Goal: Transaction & Acquisition: Subscribe to service/newsletter

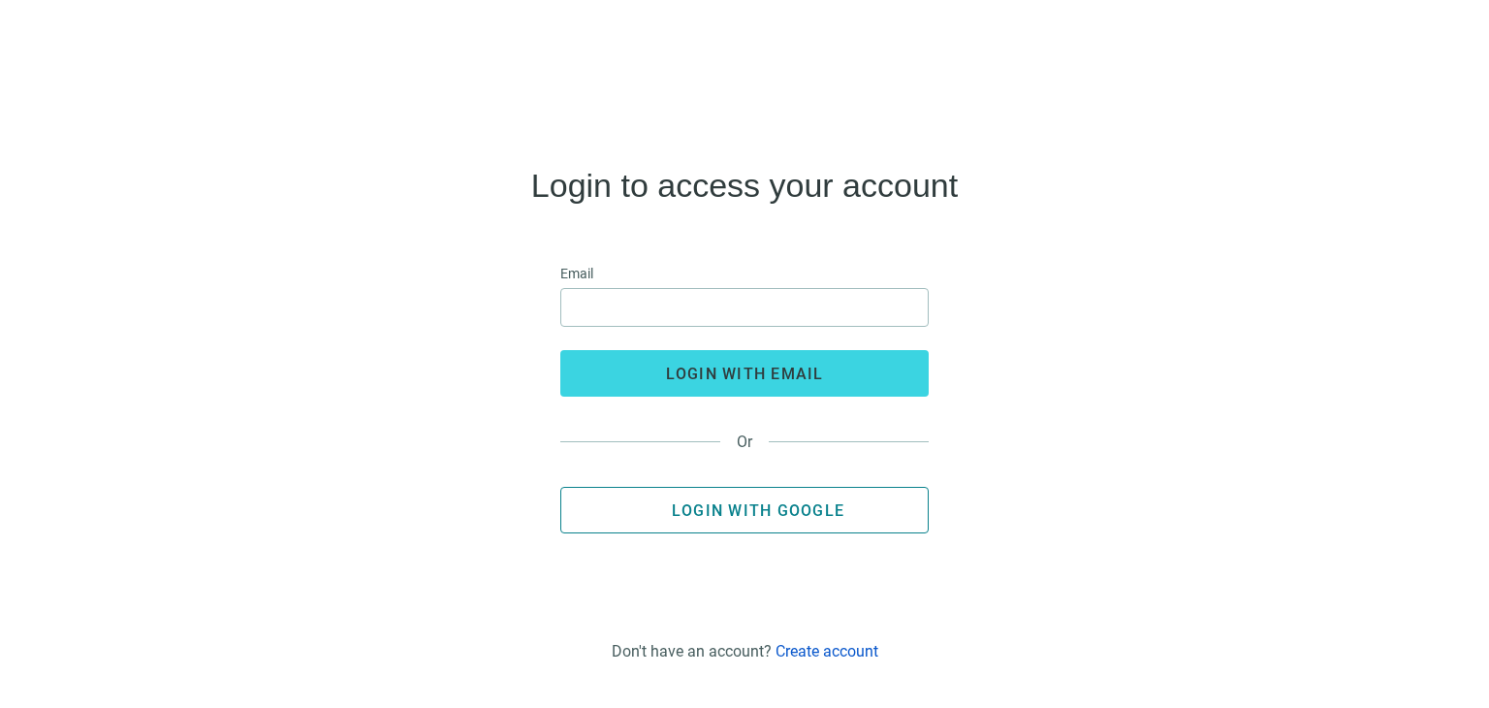
click at [775, 511] on span "Login with Google" at bounding box center [758, 510] width 173 height 18
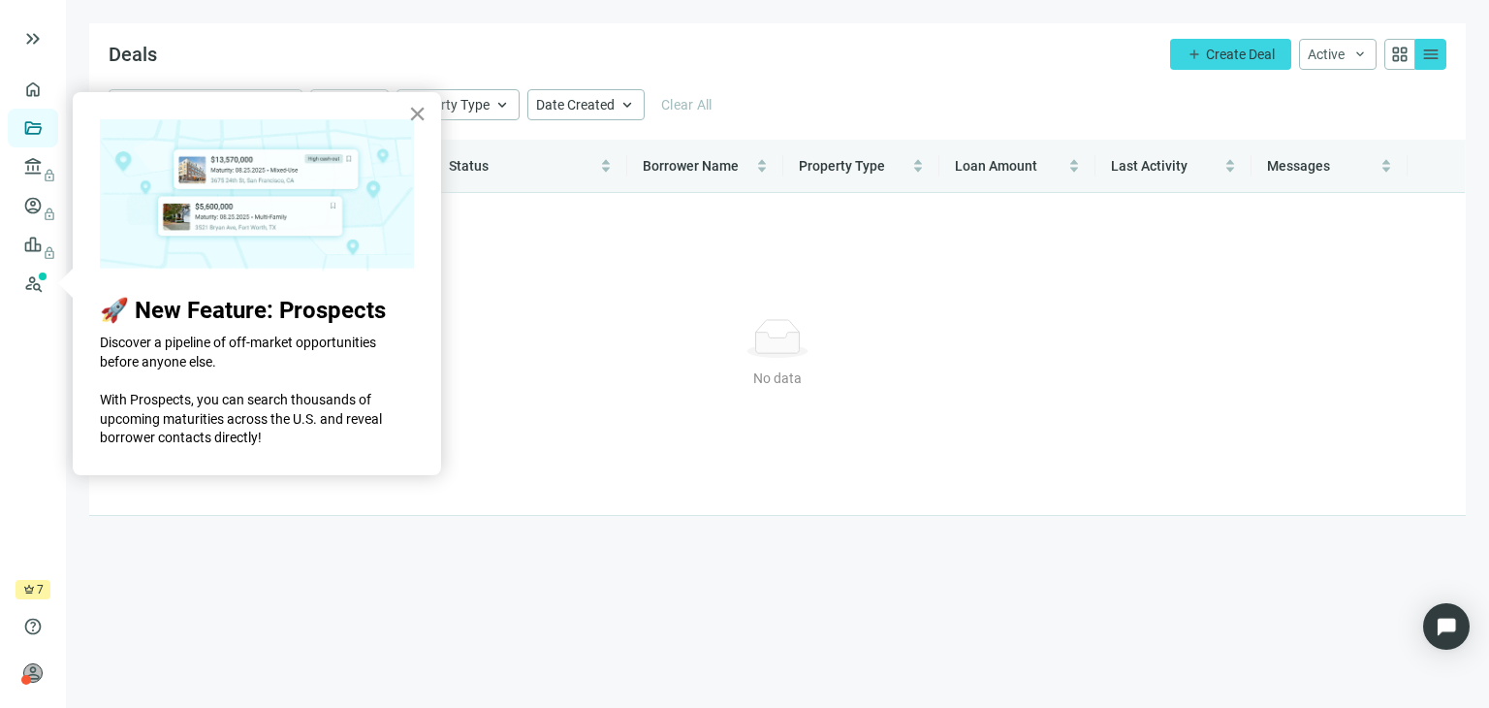
drag, startPoint x: 405, startPoint y: 120, endPoint x: 415, endPoint y: 118, distance: 9.9
click at [406, 119] on img at bounding box center [257, 195] width 314 height 153
click at [415, 116] on button "×" at bounding box center [417, 113] width 18 height 31
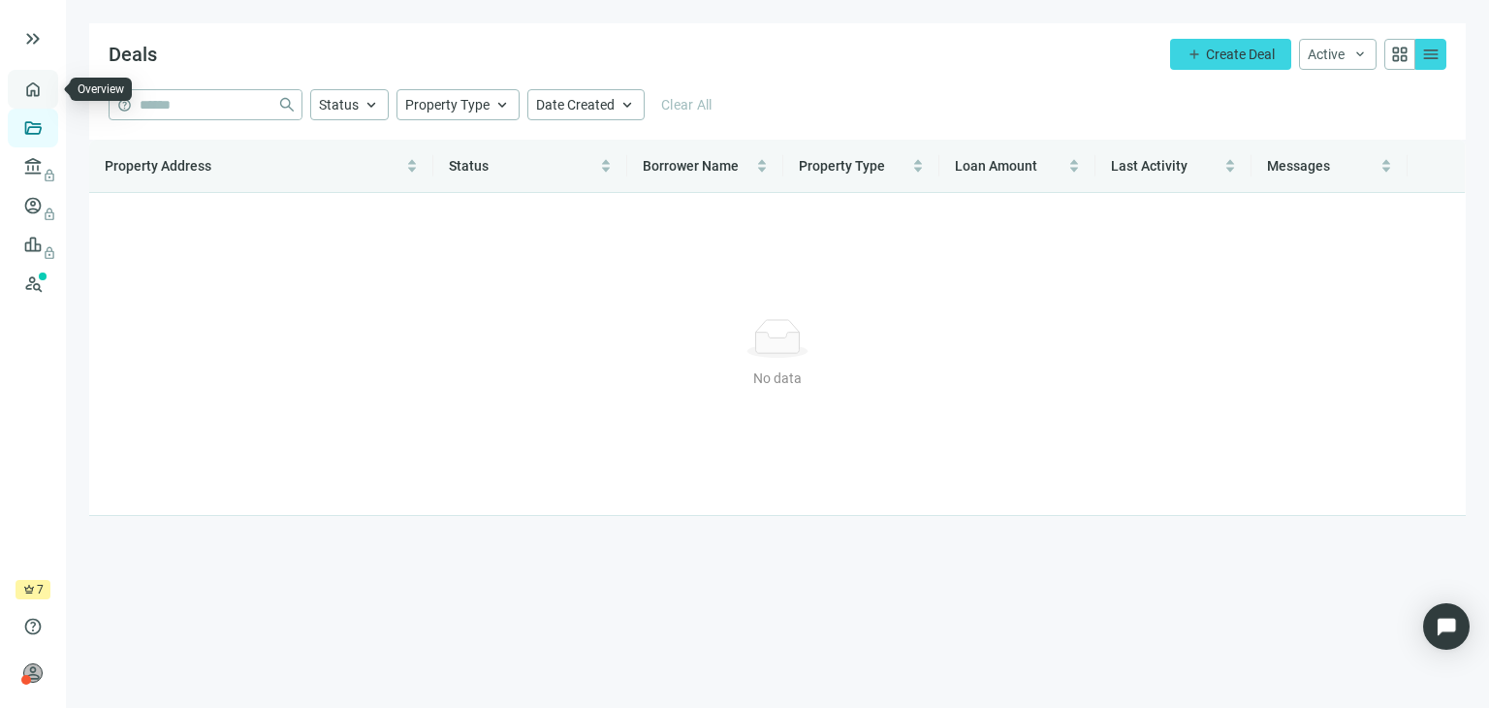
click at [48, 91] on link "Overview" at bounding box center [76, 89] width 57 height 16
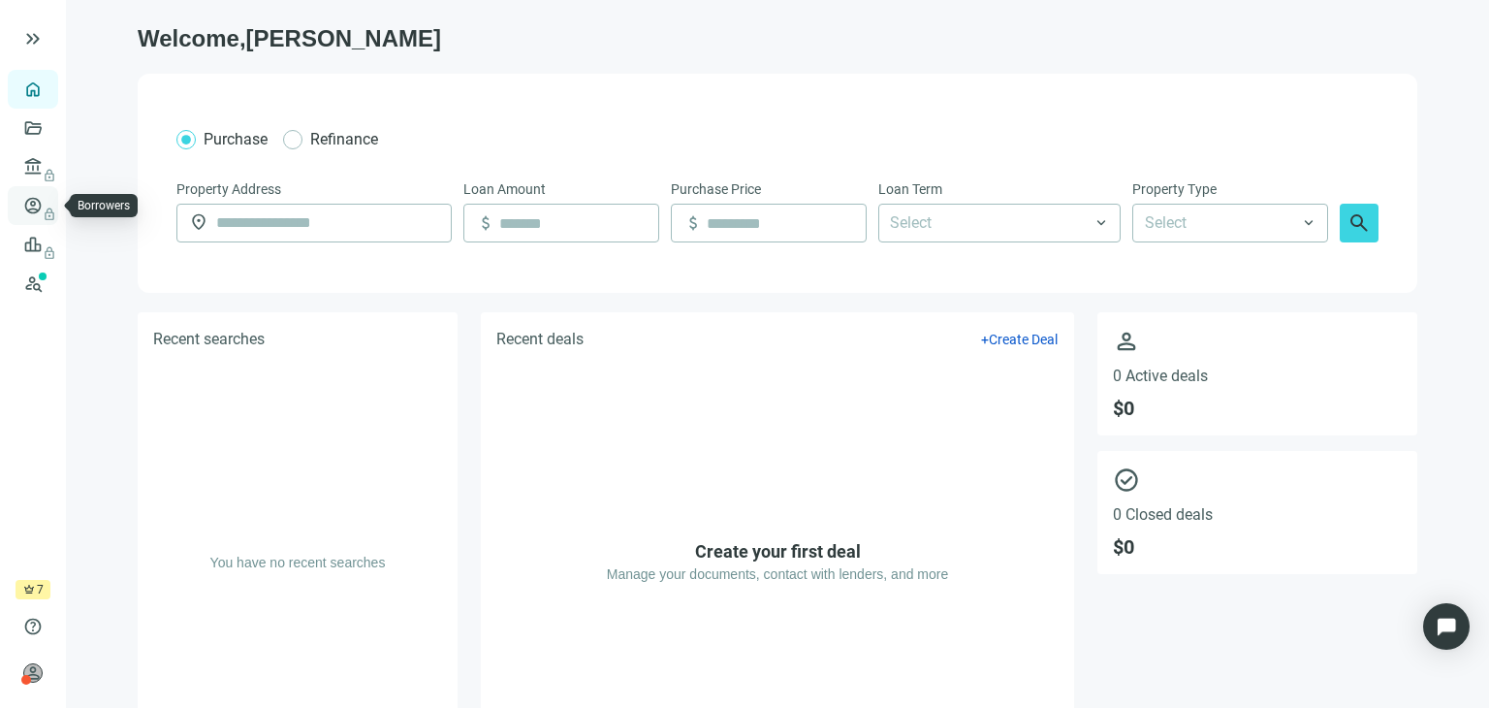
click at [48, 210] on link "Borrowers lock" at bounding box center [79, 206] width 63 height 16
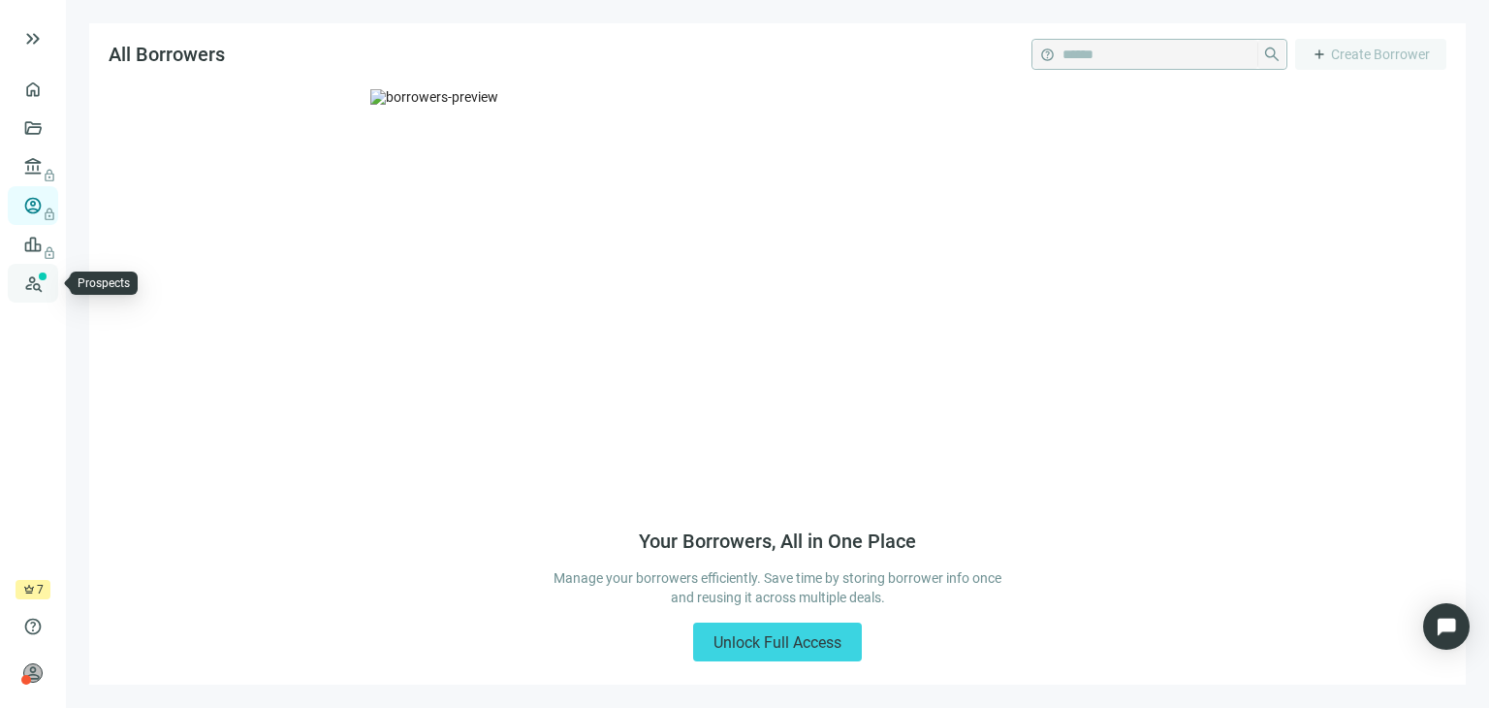
click at [48, 275] on link "Prospects New" at bounding box center [79, 283] width 62 height 39
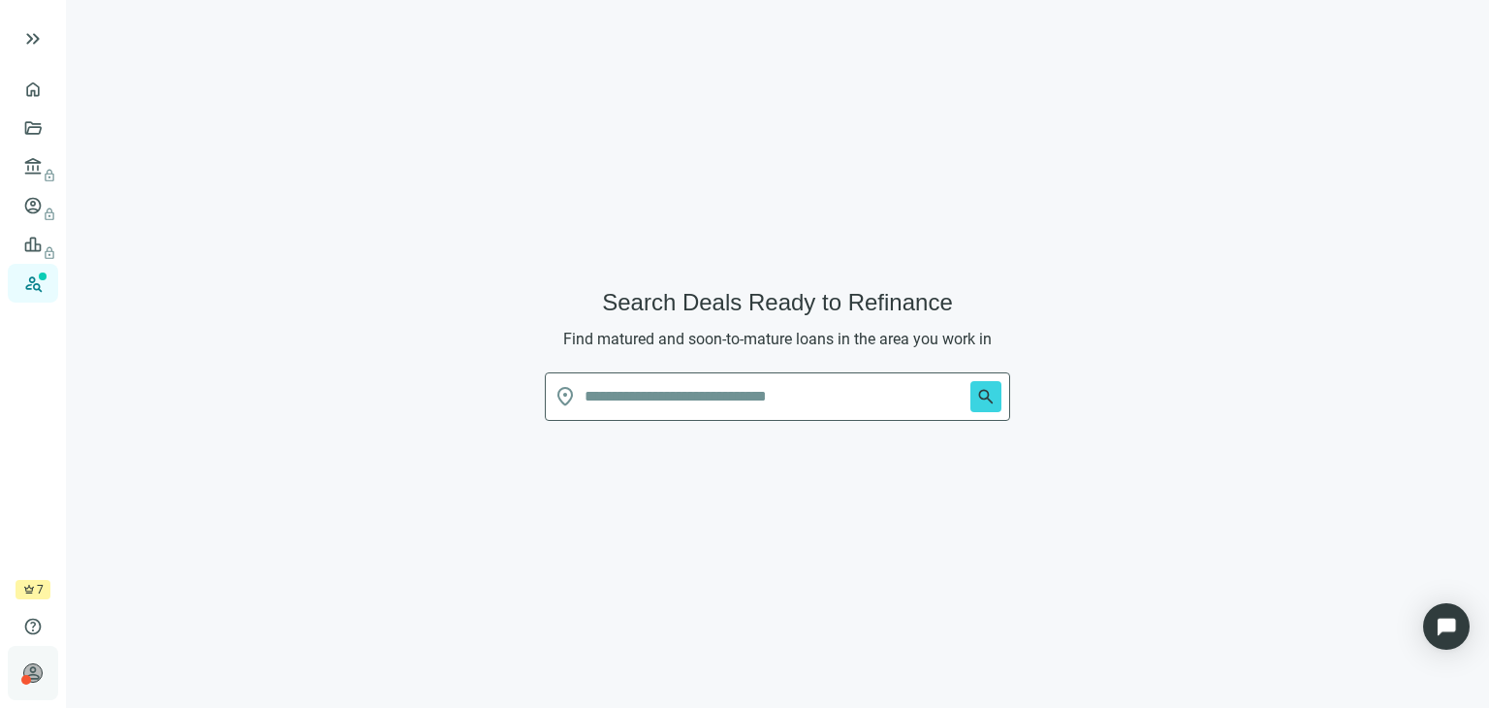
click at [36, 672] on span "person" at bounding box center [32, 672] width 19 height 19
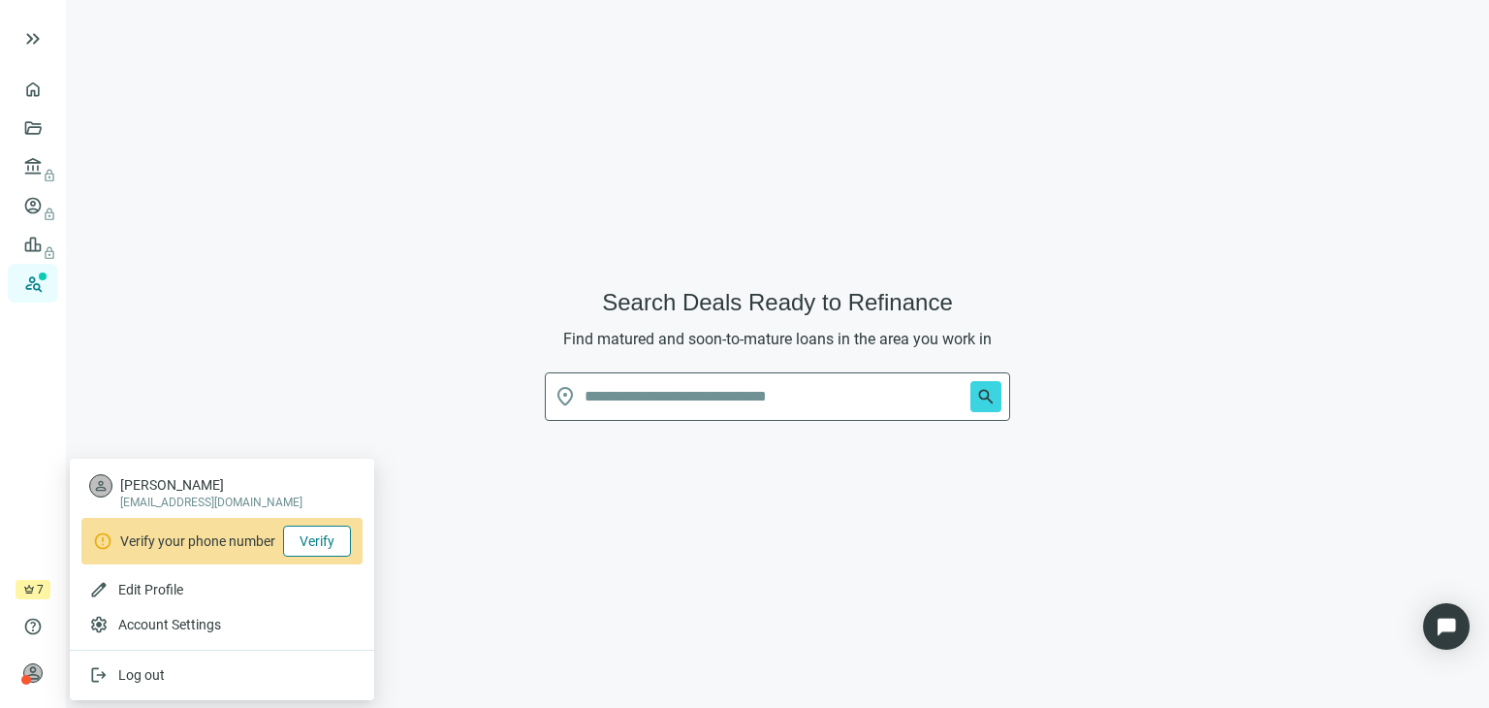
click at [330, 538] on span "Verify" at bounding box center [317, 541] width 35 height 16
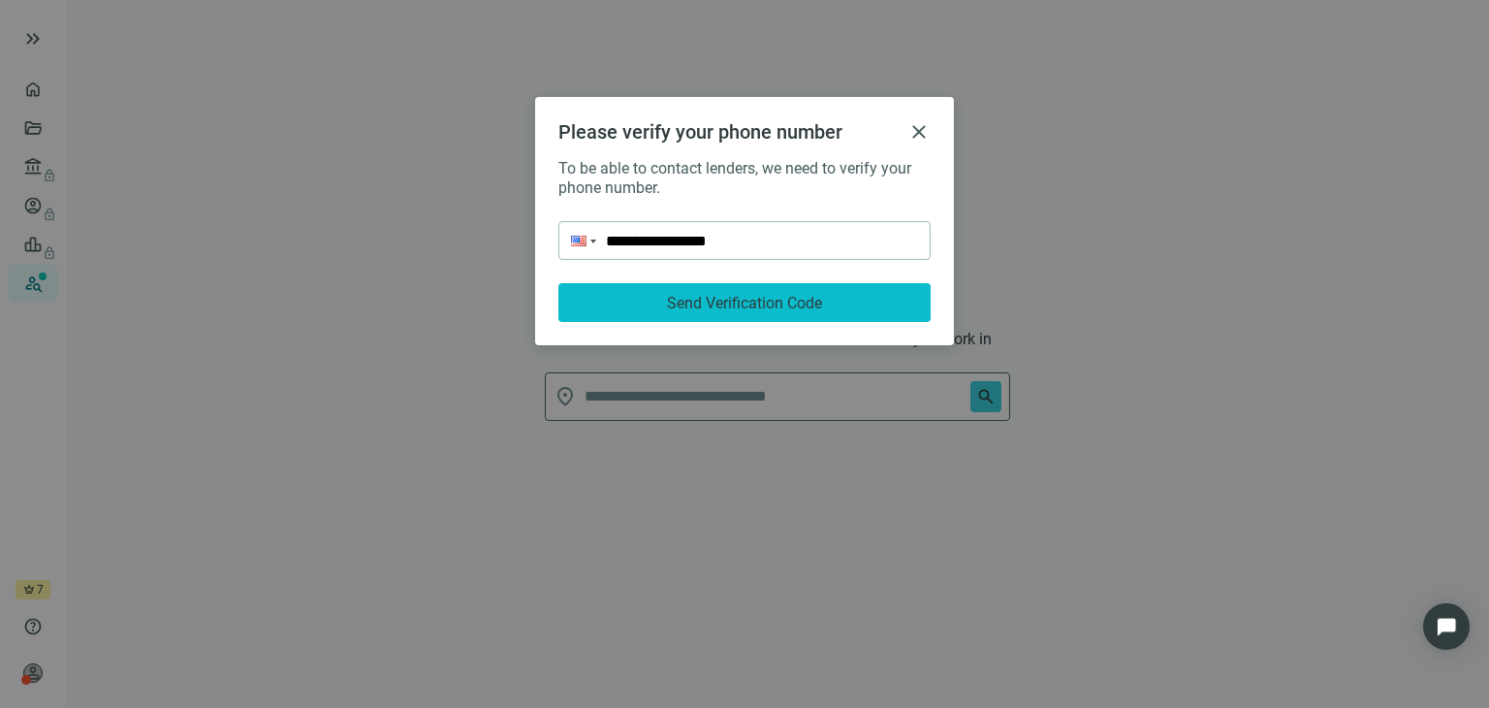
click at [725, 303] on span "Send Verification Code" at bounding box center [744, 303] width 155 height 18
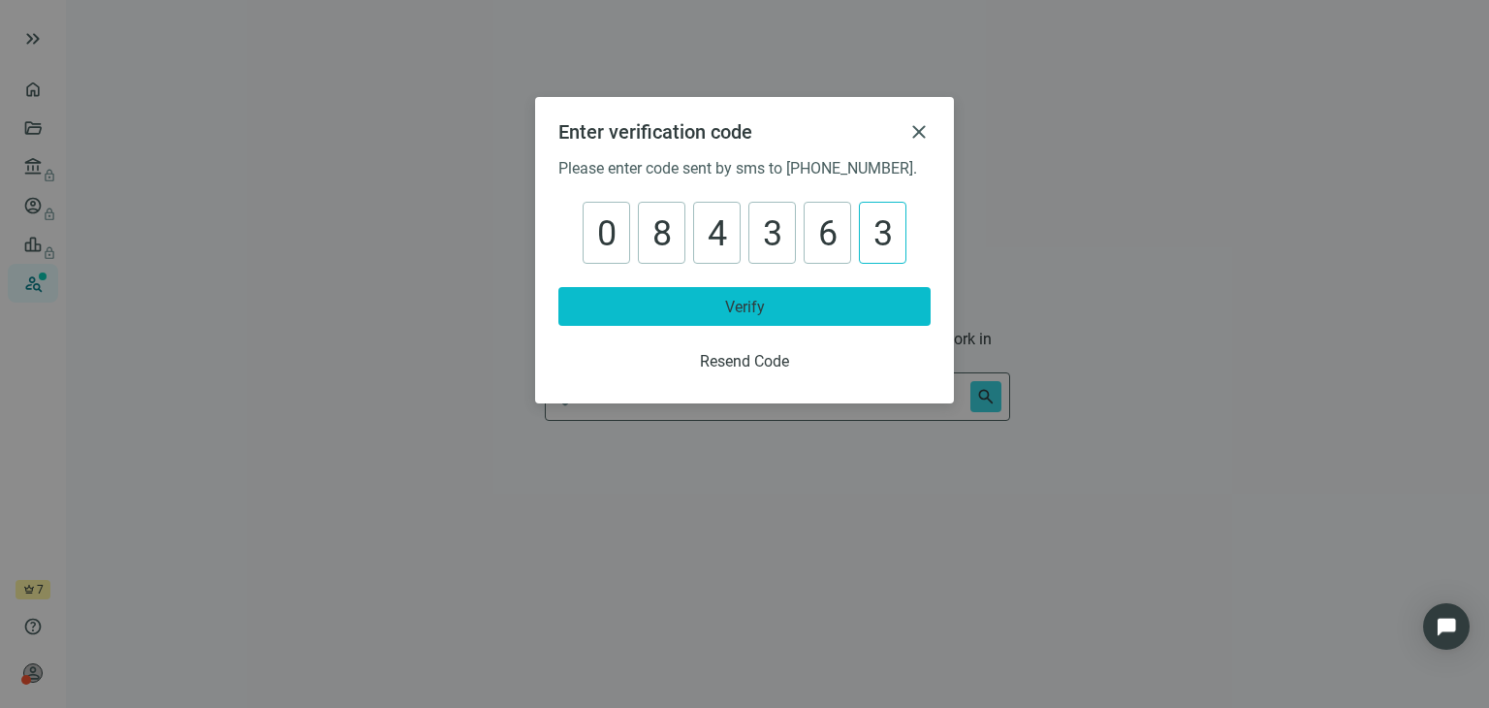
type input "******"
click at [750, 292] on button "Verify" at bounding box center [744, 306] width 372 height 39
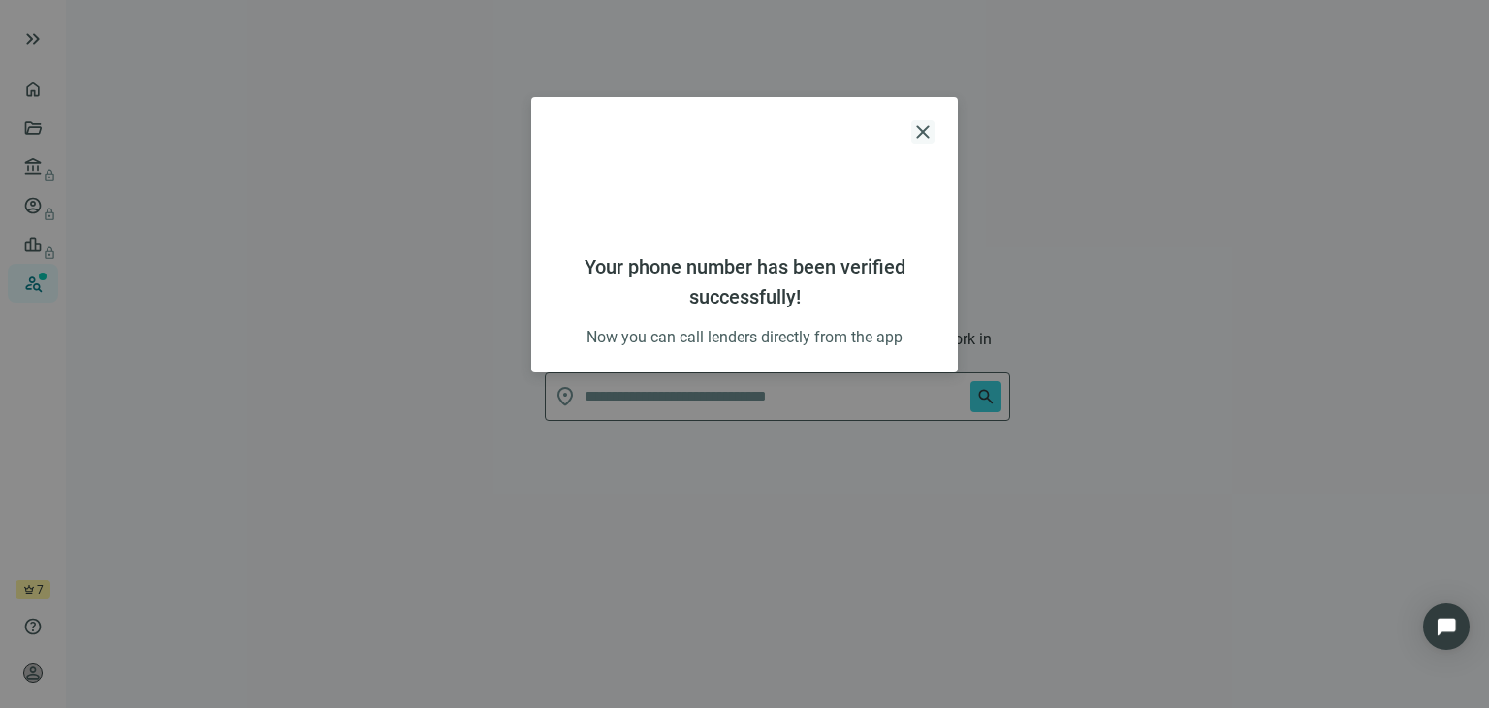
click at [928, 127] on span "close" at bounding box center [922, 131] width 23 height 23
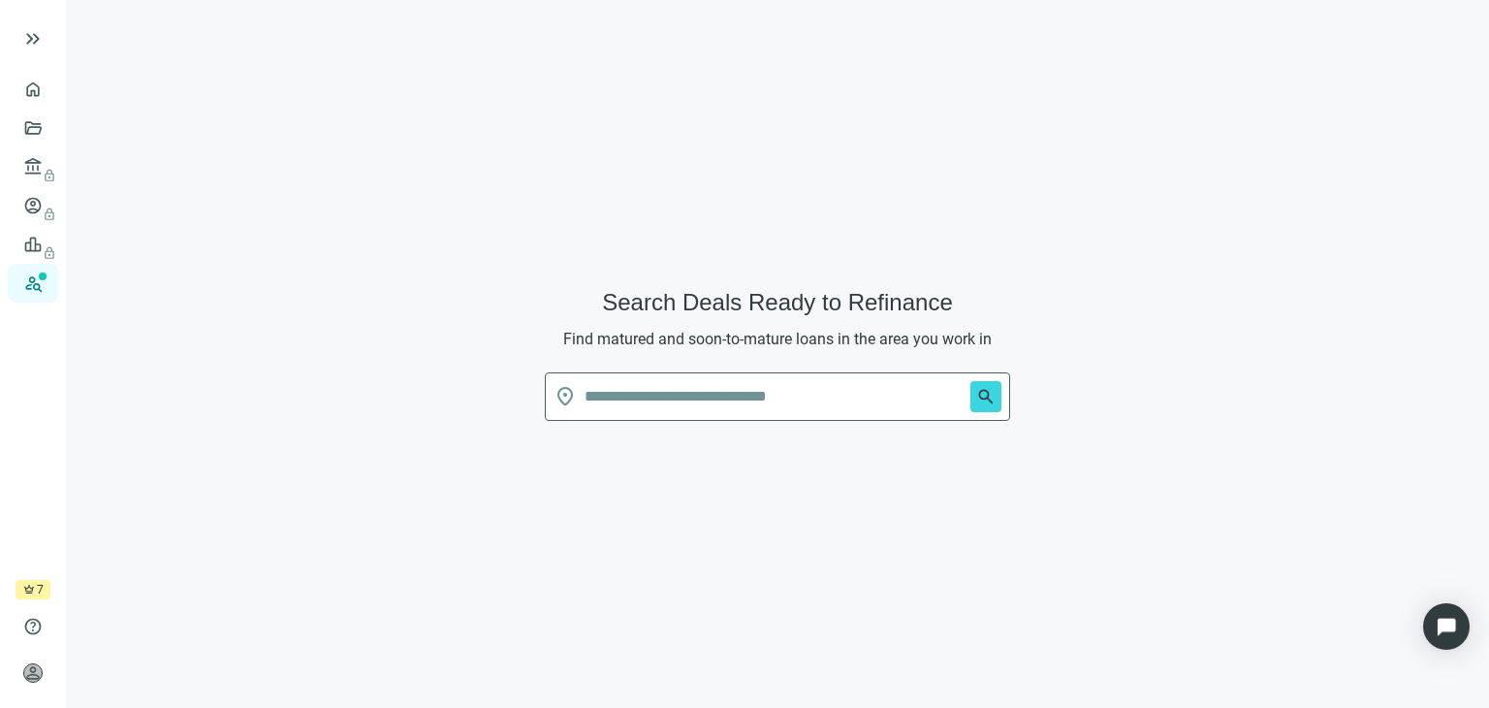
click at [31, 594] on span "crown" at bounding box center [29, 590] width 12 height 12
click at [30, 671] on span "person" at bounding box center [32, 672] width 19 height 19
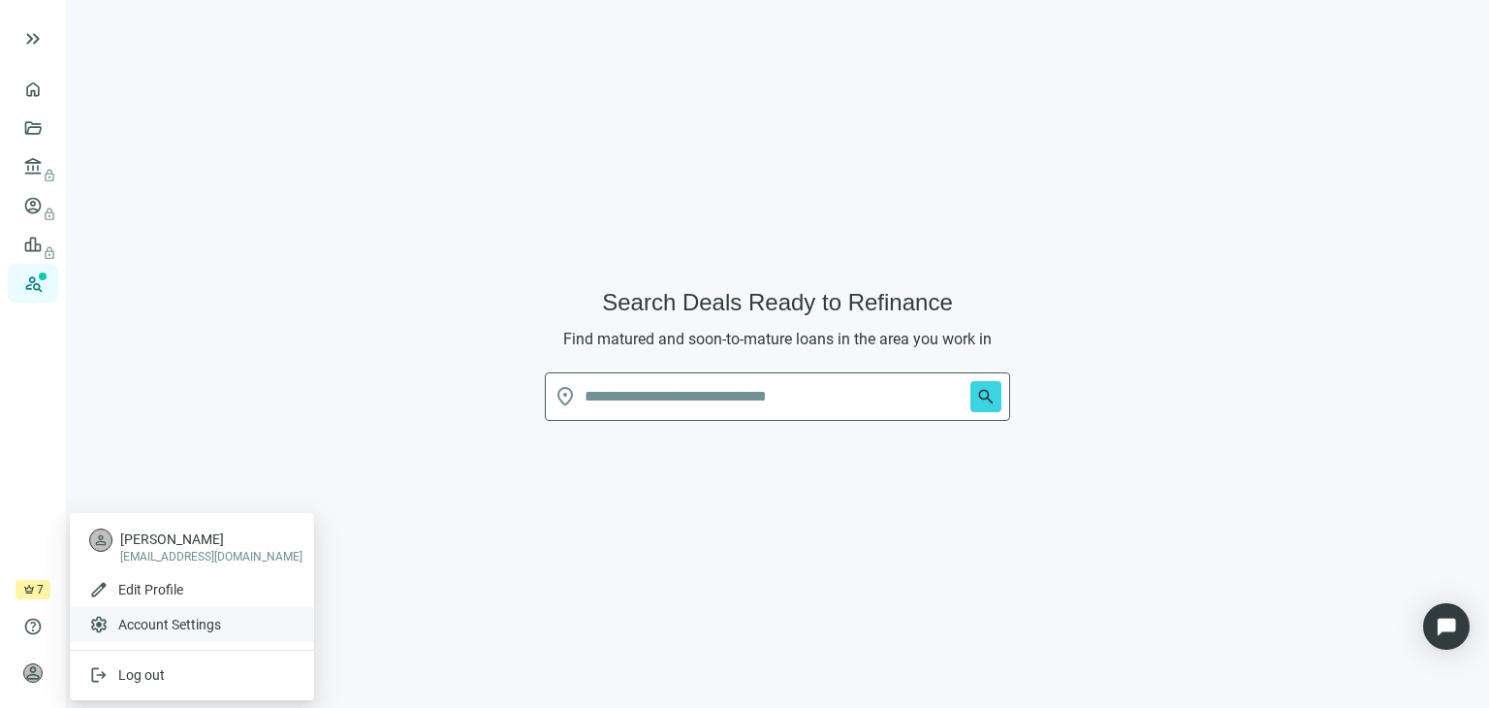
click at [155, 625] on span "Account Settings" at bounding box center [169, 624] width 103 height 19
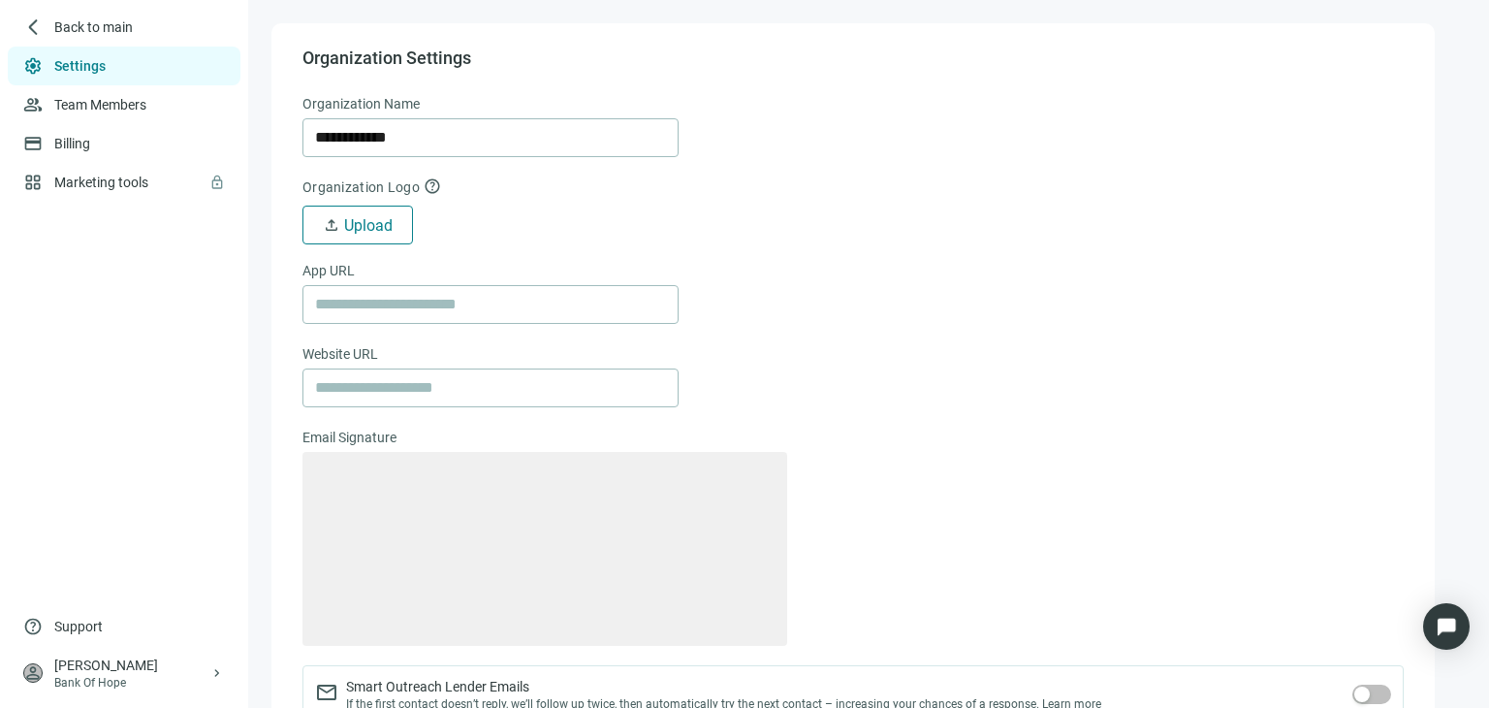
type textarea "**********"
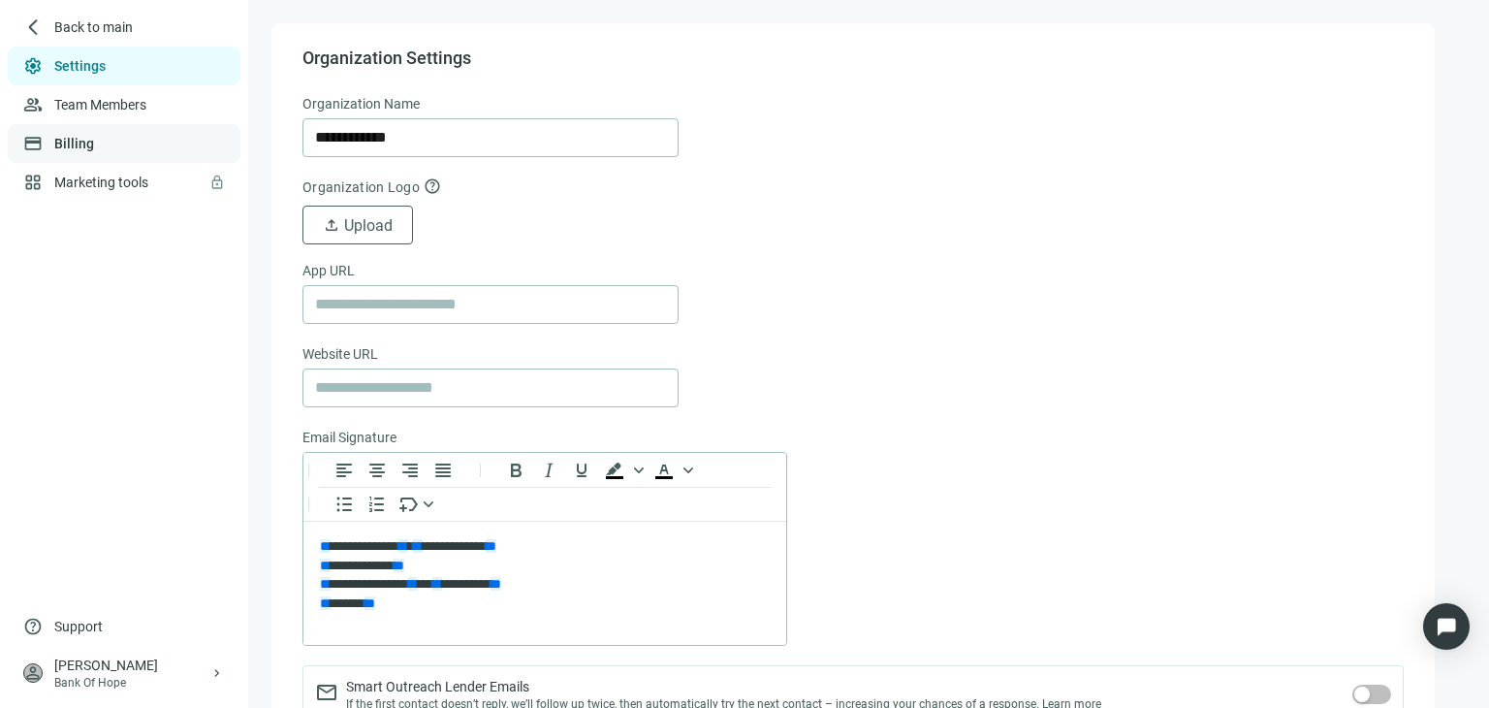
click at [87, 144] on link "Billing" at bounding box center [74, 144] width 40 height 16
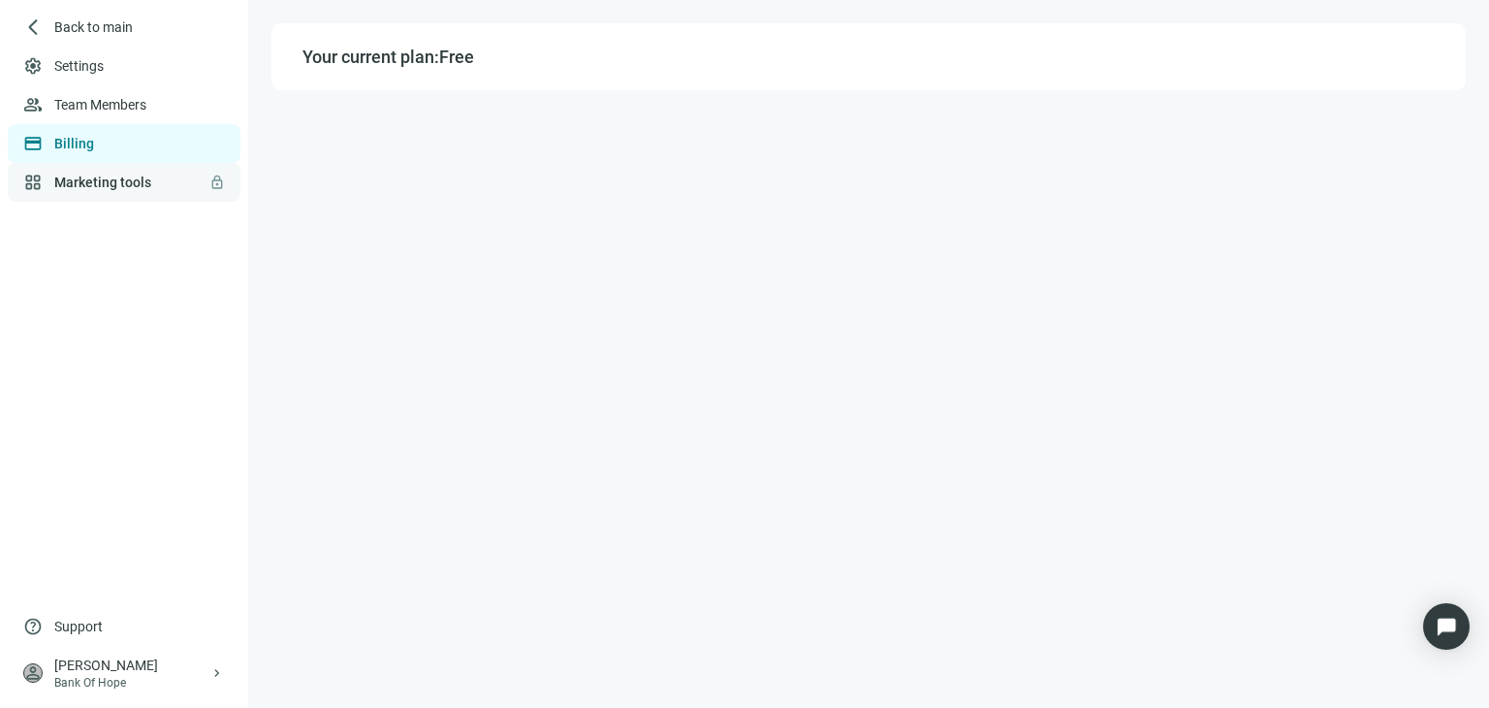
click at [88, 179] on link "Marketing tools lock" at bounding box center [102, 182] width 97 height 16
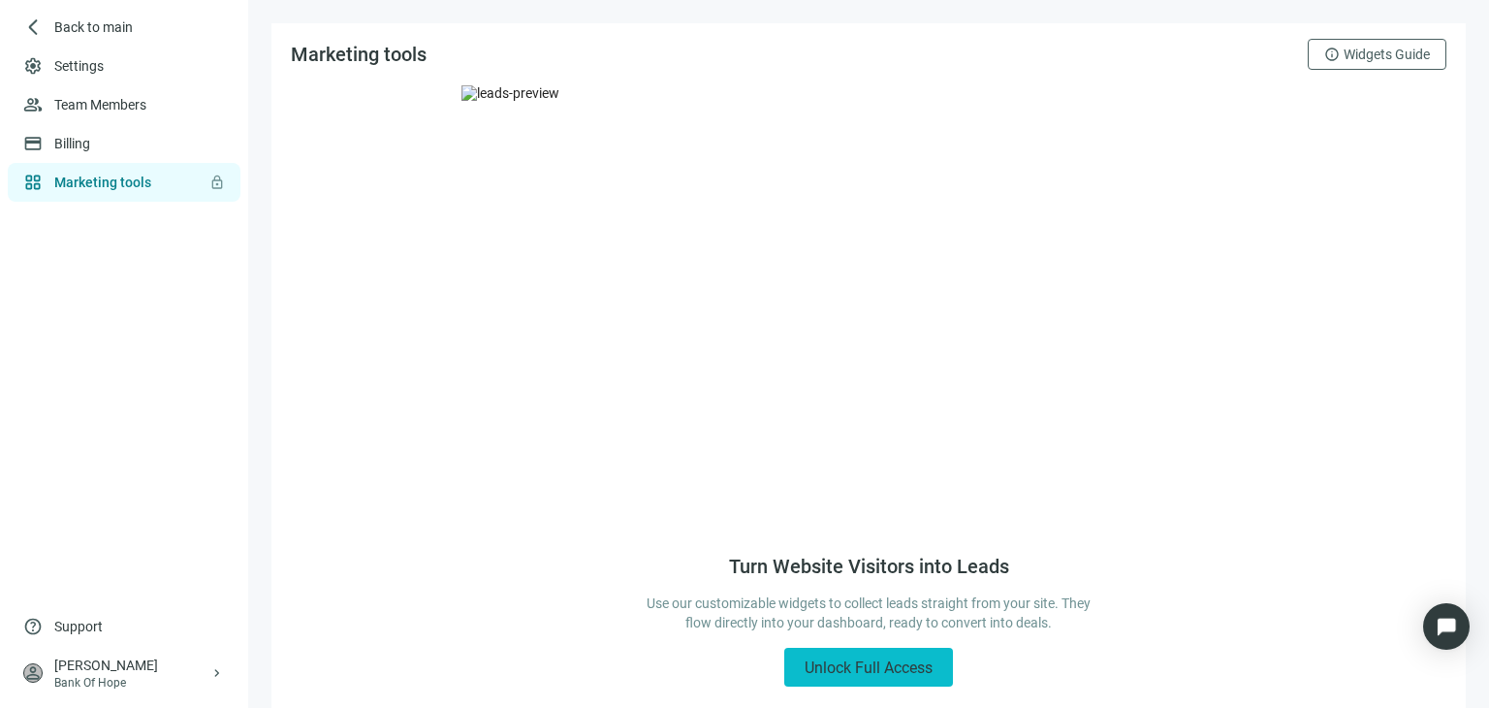
click at [839, 667] on span "Unlock Full Access" at bounding box center [869, 667] width 128 height 18
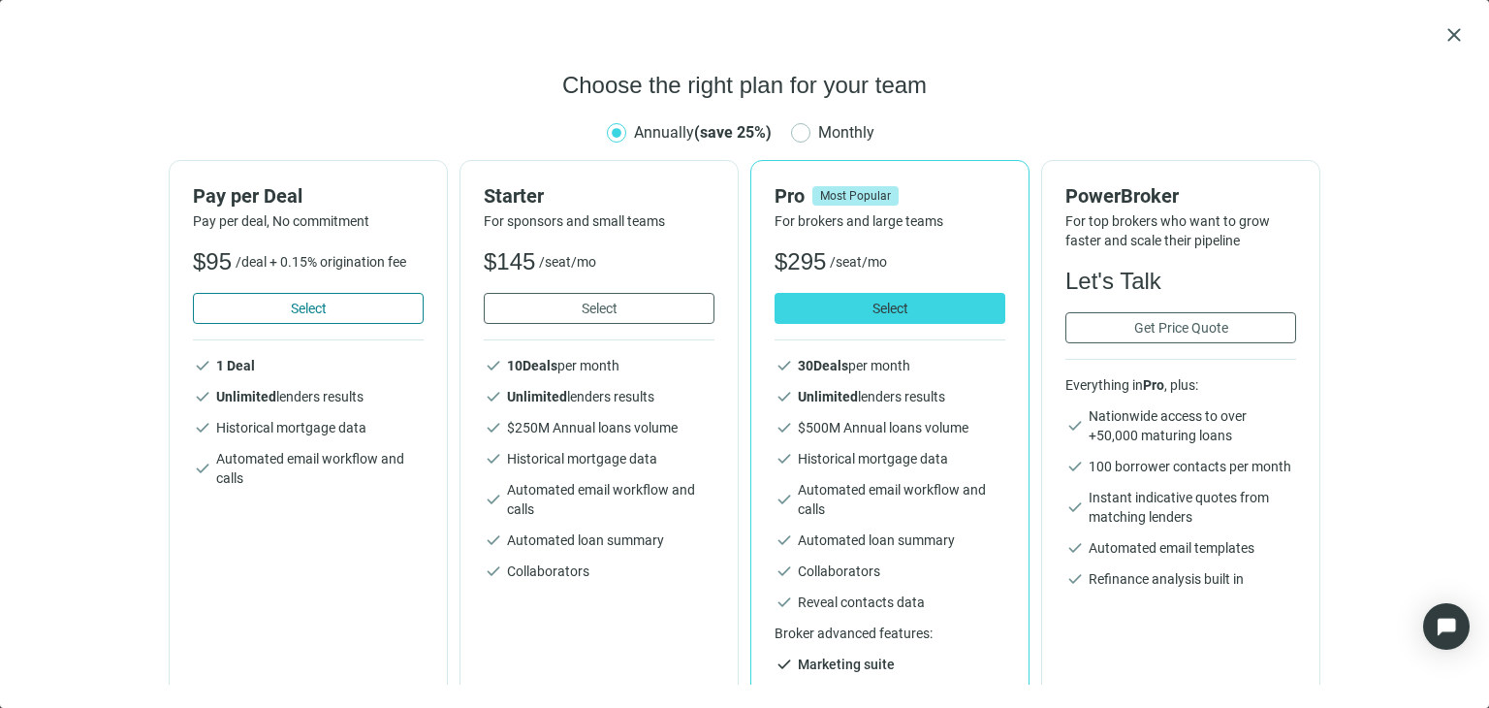
click at [314, 310] on span "Select" at bounding box center [309, 309] width 36 height 16
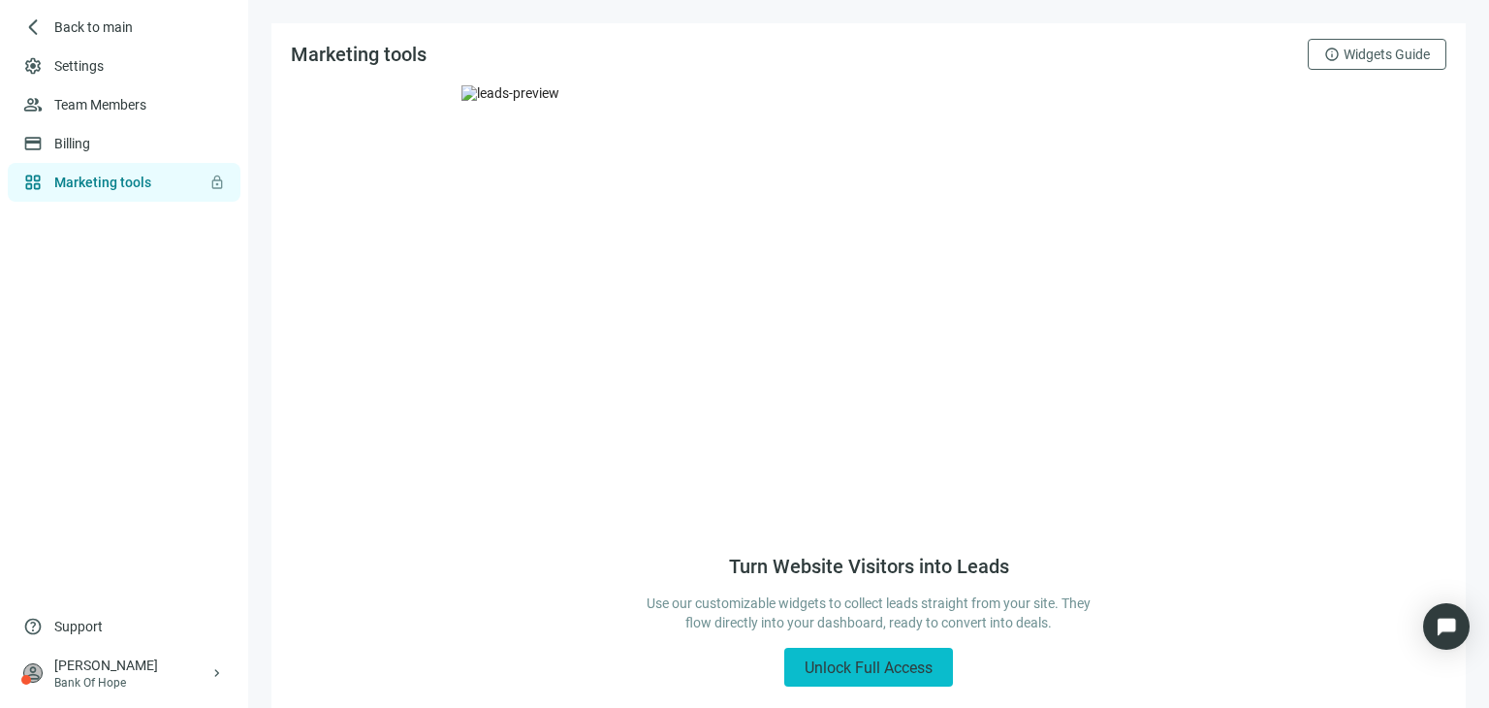
click at [876, 662] on span "Unlock Full Access" at bounding box center [869, 667] width 128 height 18
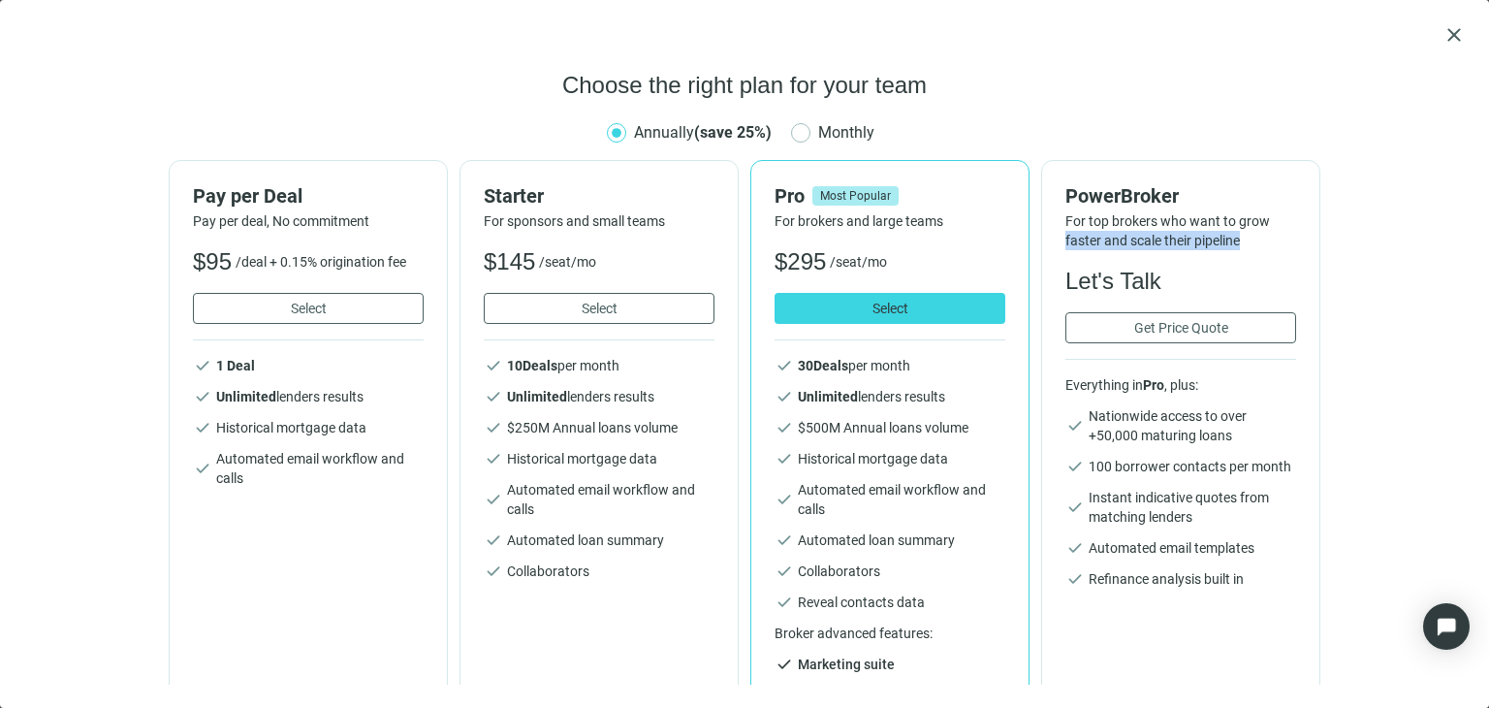
drag, startPoint x: 1225, startPoint y: 367, endPoint x: 1411, endPoint y: 230, distance: 231.5
click at [1429, 231] on div "Choose the right plan for your team Annually (save 25%) Monthly Pay per Deal Pa…" at bounding box center [744, 377] width 1442 height 615
type textarea "**********"
click at [306, 306] on span "Select" at bounding box center [309, 309] width 36 height 16
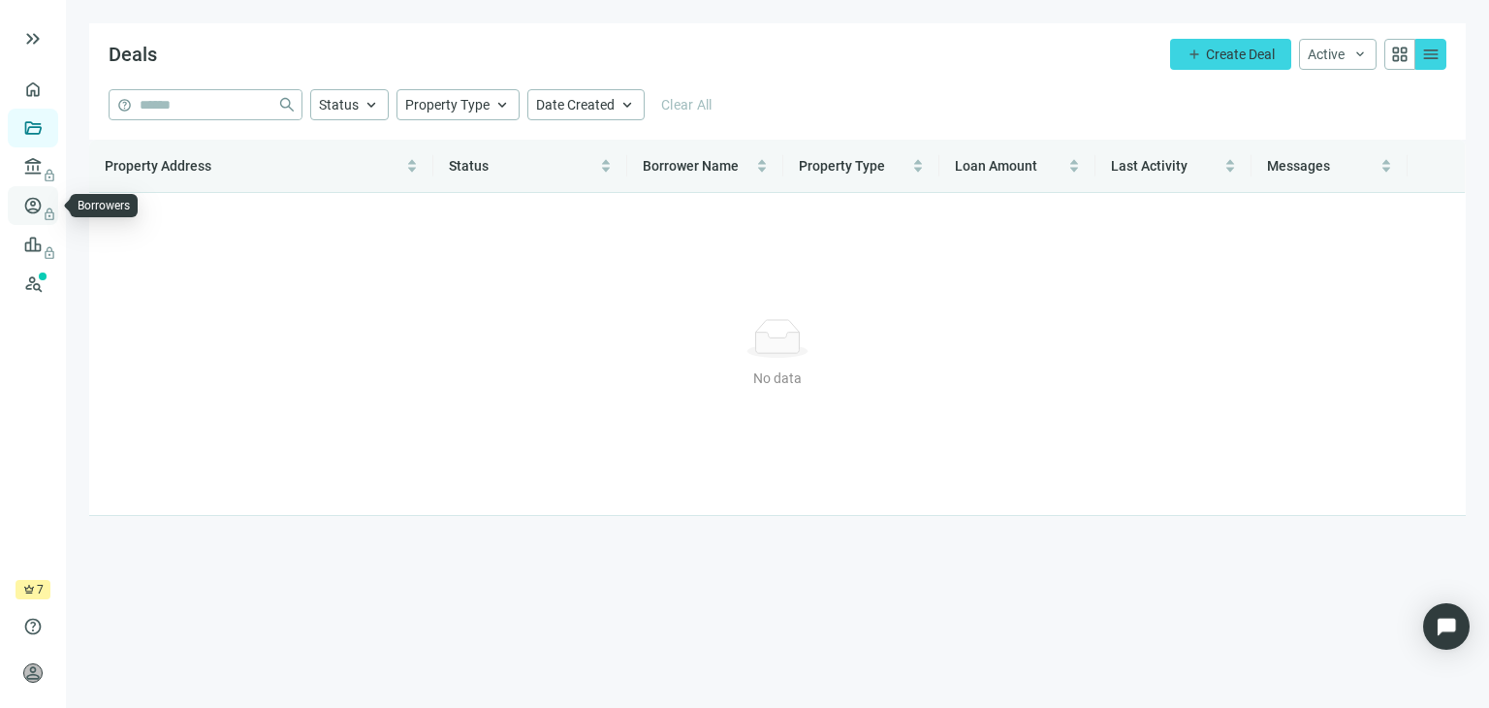
click at [30, 205] on span "lock" at bounding box center [35, 206] width 16 height 16
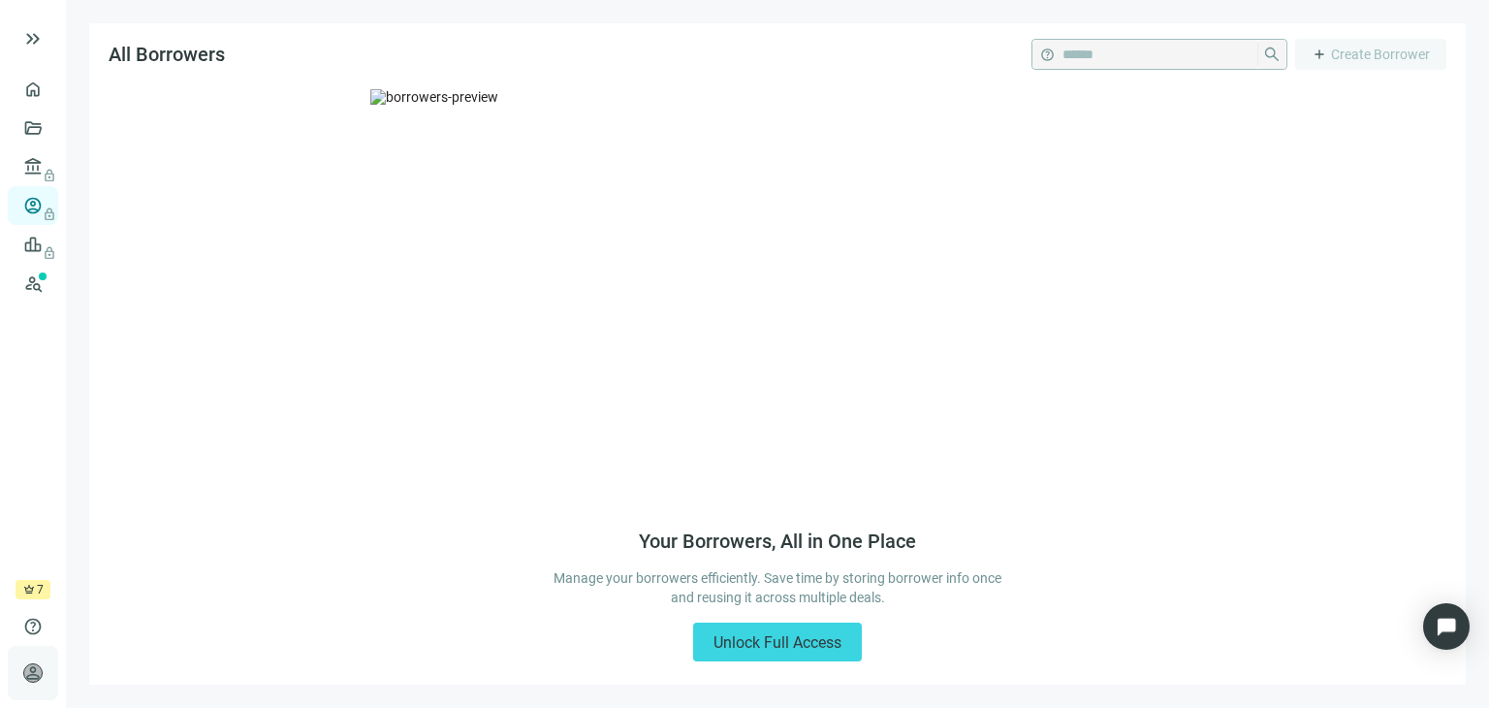
click at [34, 668] on span "person" at bounding box center [32, 672] width 19 height 19
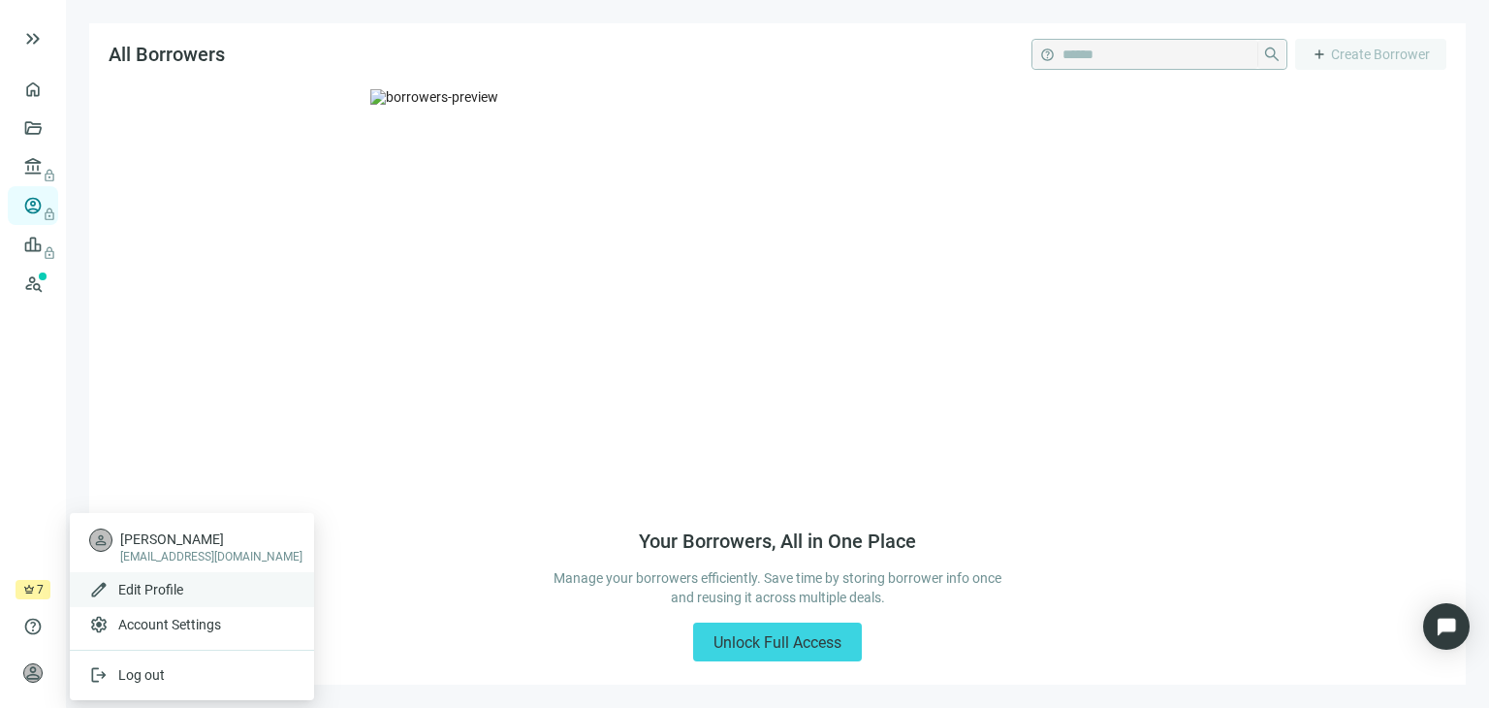
click at [151, 598] on span "Edit Profile" at bounding box center [150, 589] width 65 height 19
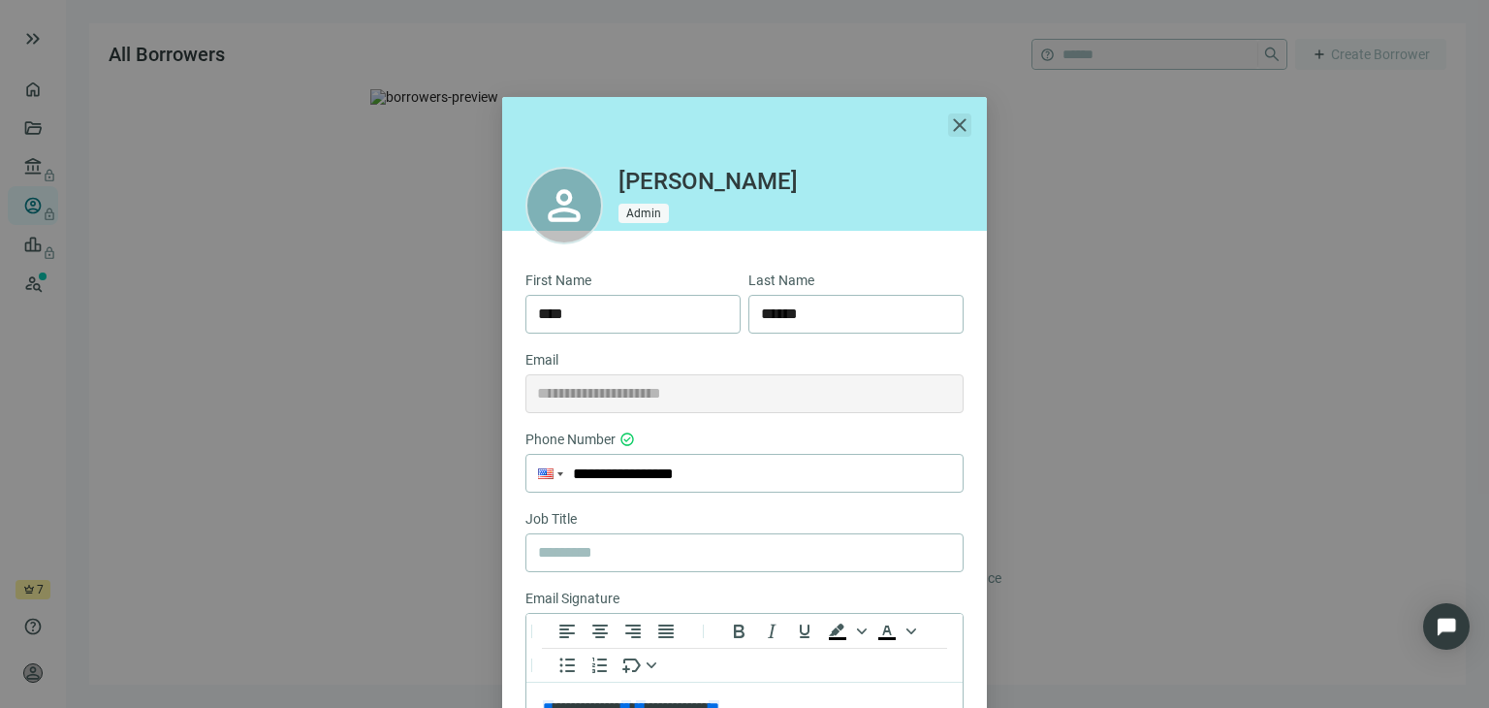
click at [951, 121] on span "close" at bounding box center [959, 124] width 23 height 23
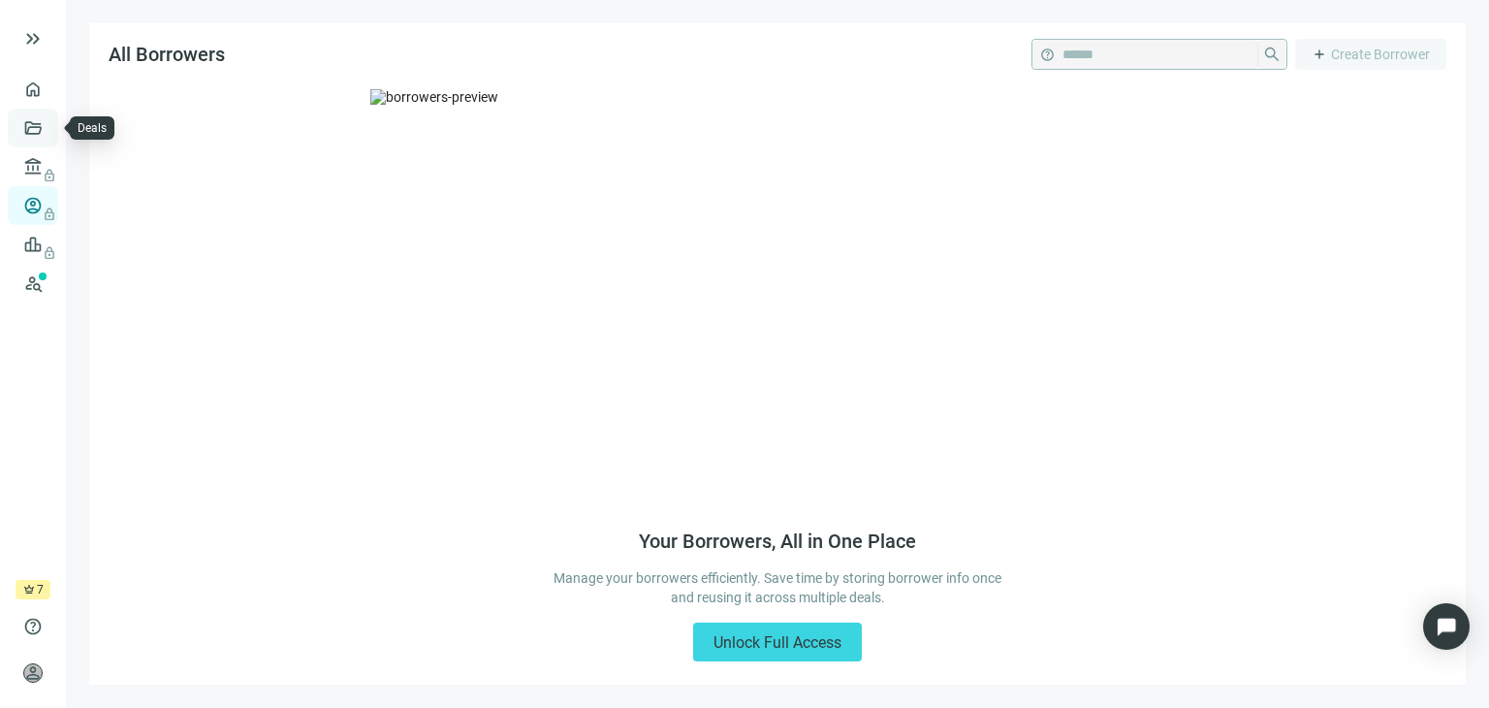
click at [48, 129] on link "Deals" at bounding box center [65, 128] width 35 height 16
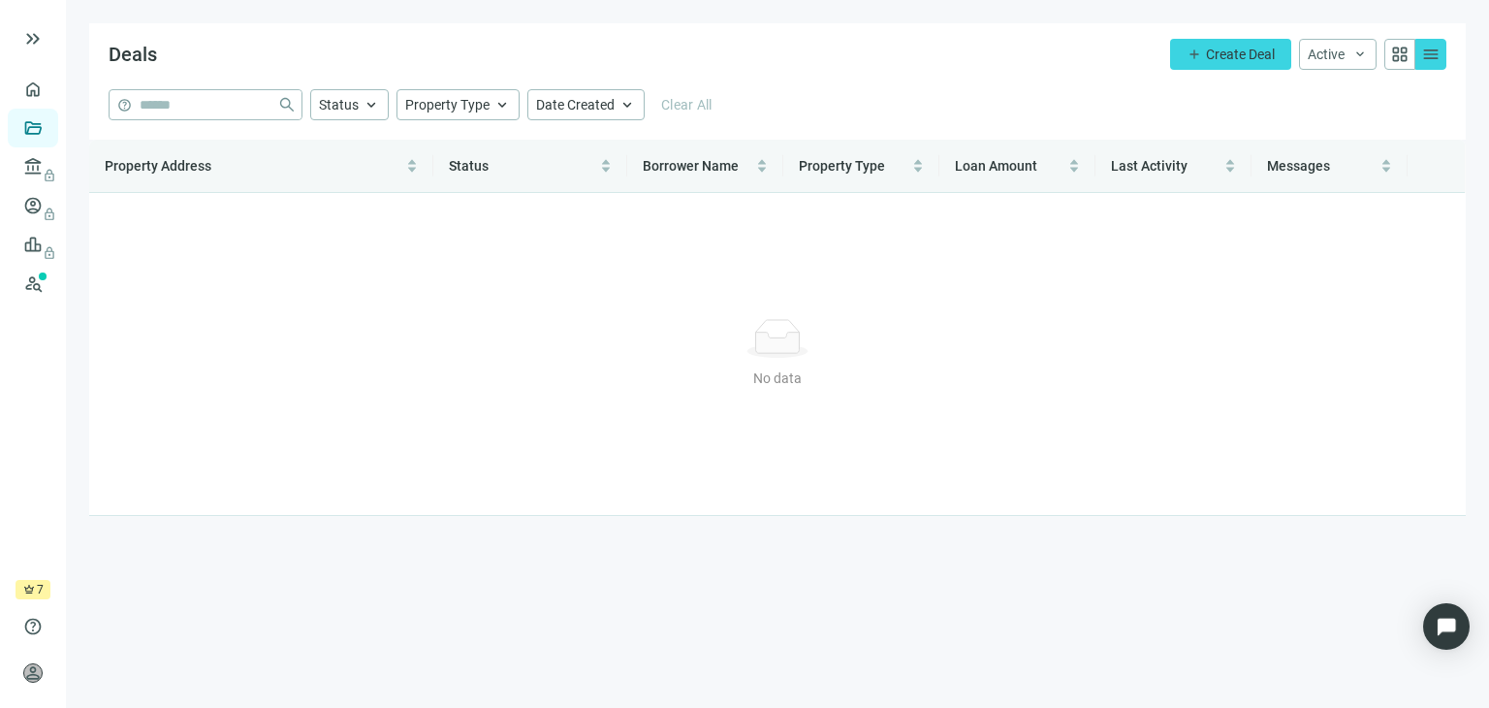
click at [908, 138] on div "help close Status keyboard_arrow_up Property Type keyboard_arrow_up Date Create…" at bounding box center [777, 114] width 1377 height 50
